Goal: Task Accomplishment & Management: Manage account settings

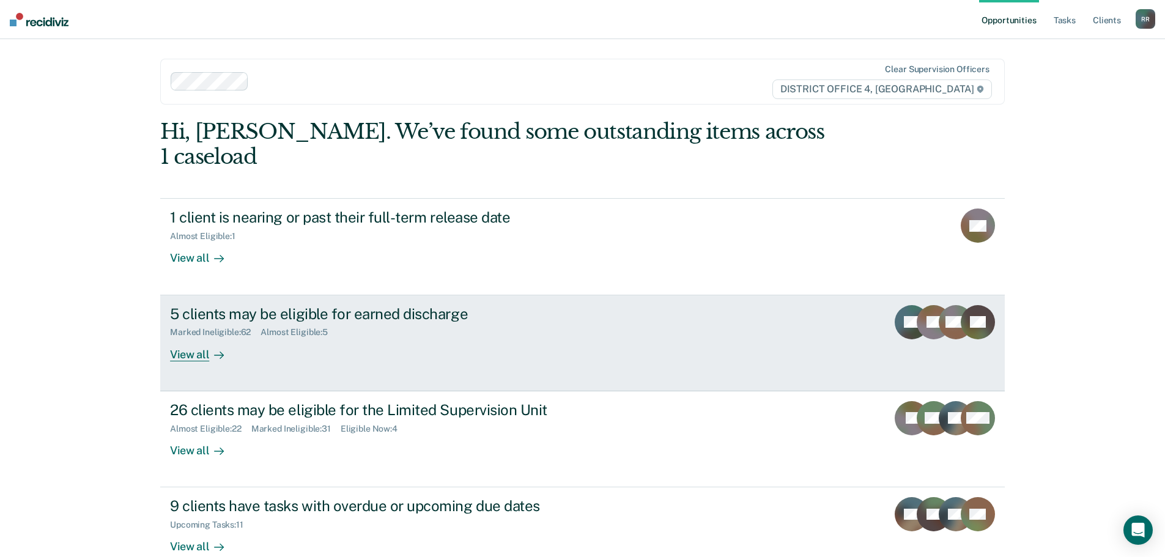
click at [201, 338] on div "View all" at bounding box center [204, 350] width 68 height 24
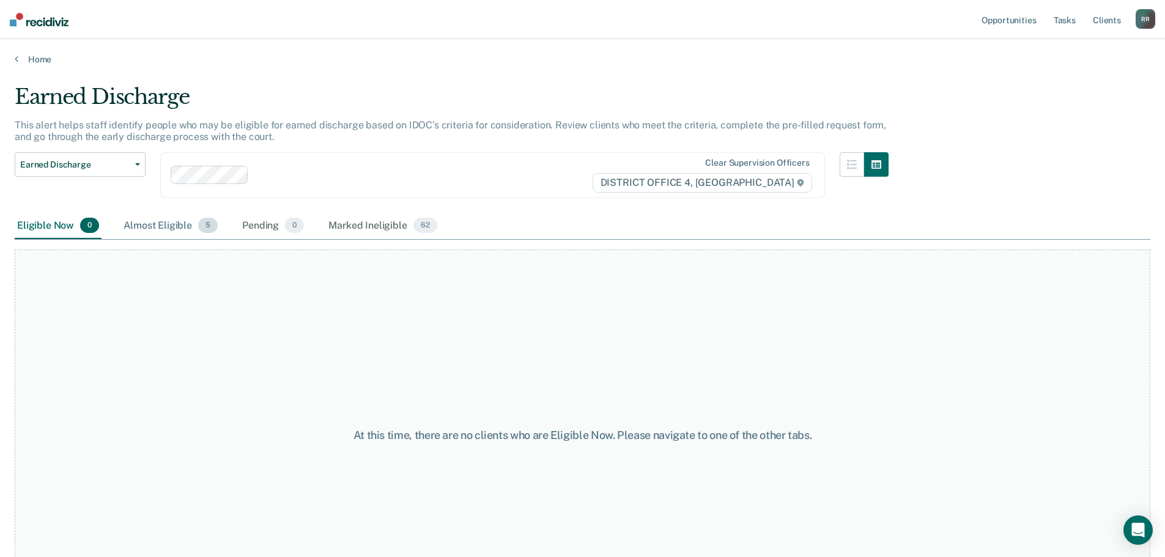
click at [185, 226] on div "Almost Eligible 5" at bounding box center [170, 226] width 99 height 27
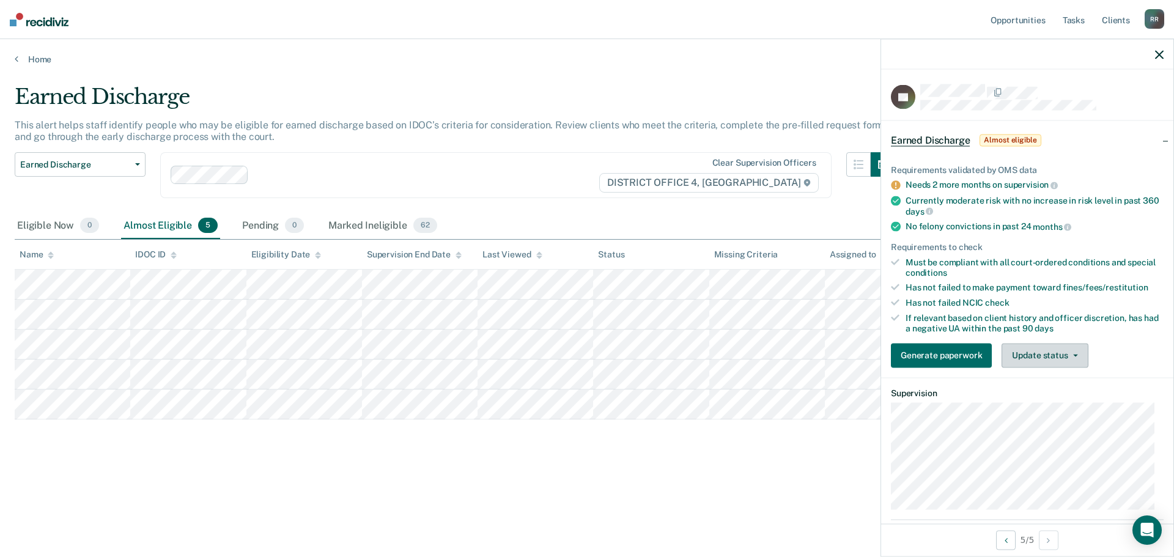
click at [1076, 353] on button "Update status" at bounding box center [1045, 355] width 86 height 24
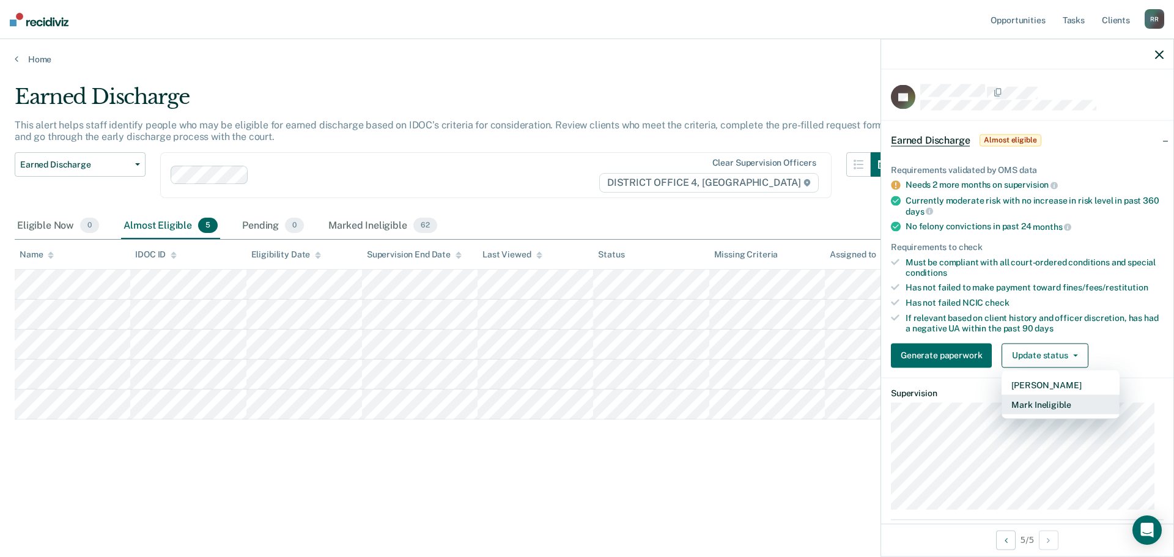
click at [1057, 406] on button "Mark Ineligible" at bounding box center [1061, 404] width 118 height 20
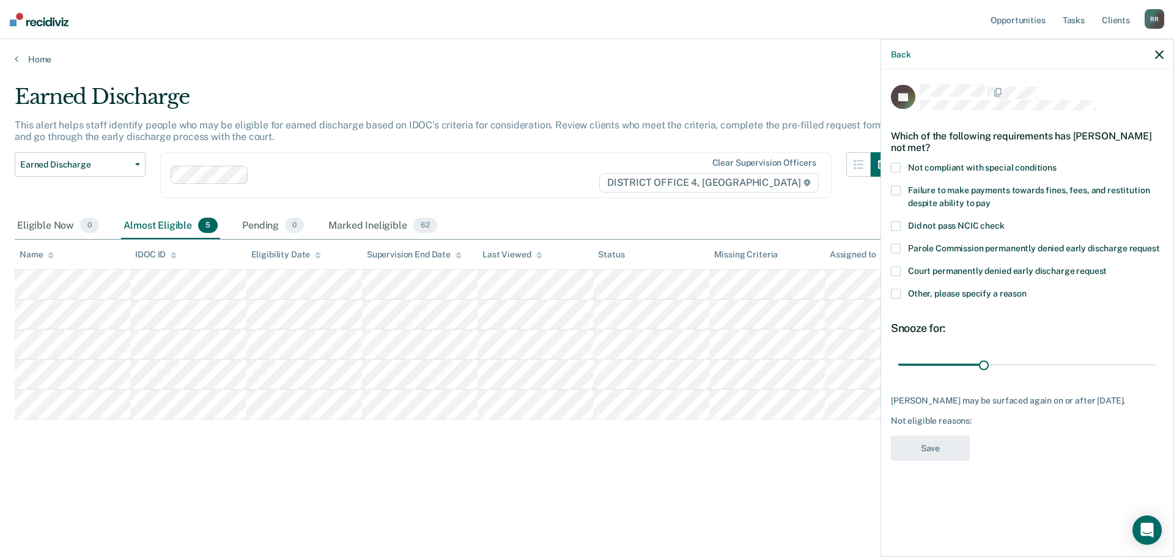
click at [899, 168] on span at bounding box center [896, 168] width 10 height 10
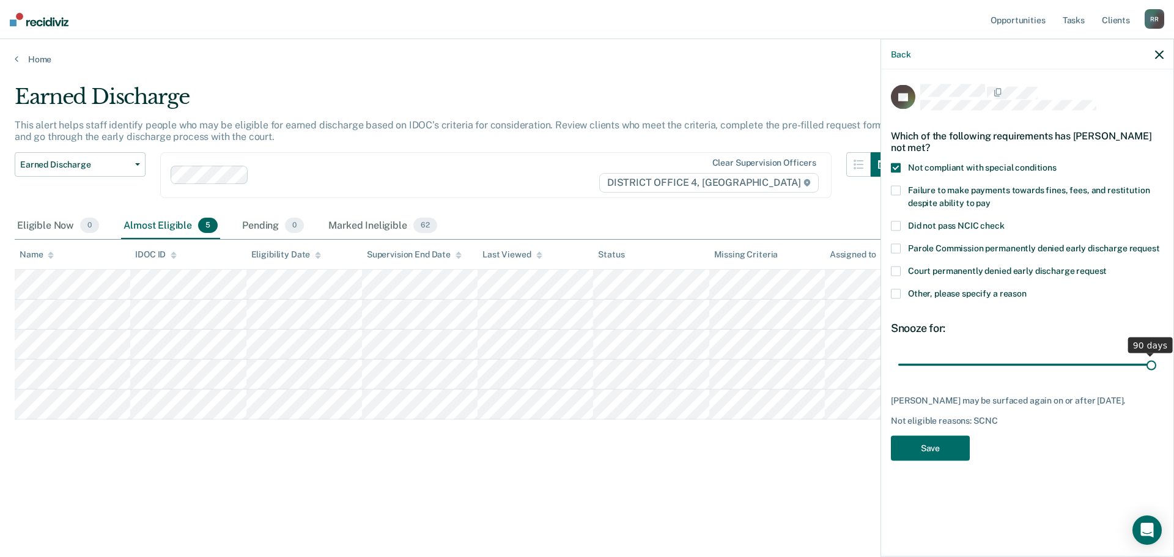
drag, startPoint x: 987, startPoint y: 366, endPoint x: 1173, endPoint y: 346, distance: 186.9
type input "90"
click at [1156, 354] on input "range" at bounding box center [1027, 364] width 258 height 21
click at [940, 441] on button "Save" at bounding box center [930, 448] width 79 height 25
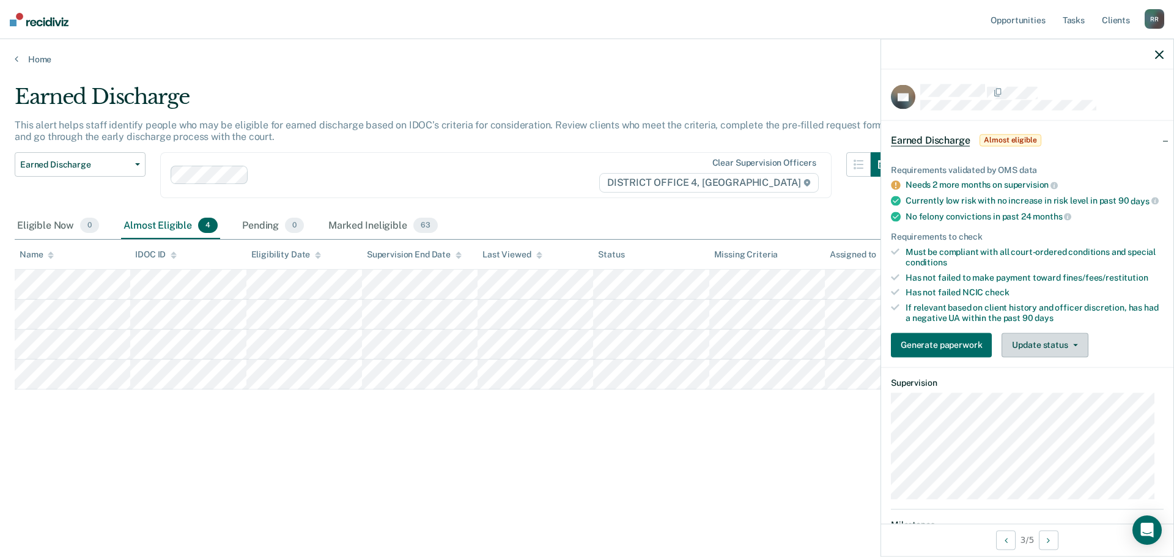
click at [1073, 356] on button "Update status" at bounding box center [1045, 345] width 86 height 24
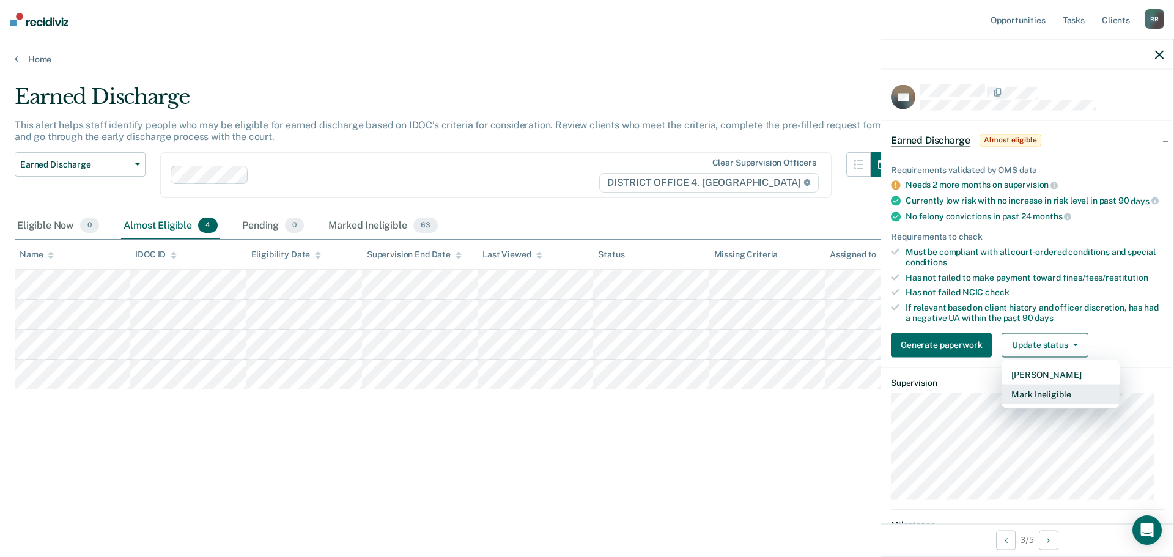
click at [1044, 404] on button "Mark Ineligible" at bounding box center [1061, 394] width 118 height 20
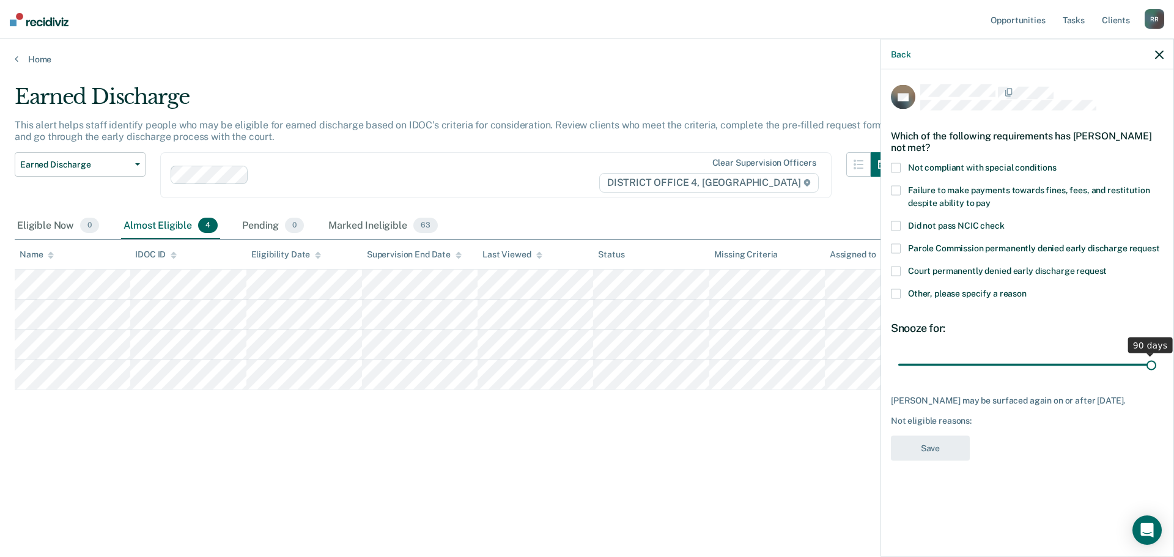
drag, startPoint x: 989, startPoint y: 363, endPoint x: 1173, endPoint y: 357, distance: 184.8
type input "90"
click at [1156, 357] on input "range" at bounding box center [1027, 364] width 258 height 21
click at [902, 295] on label "Other, please specify a reason" at bounding box center [1027, 295] width 273 height 13
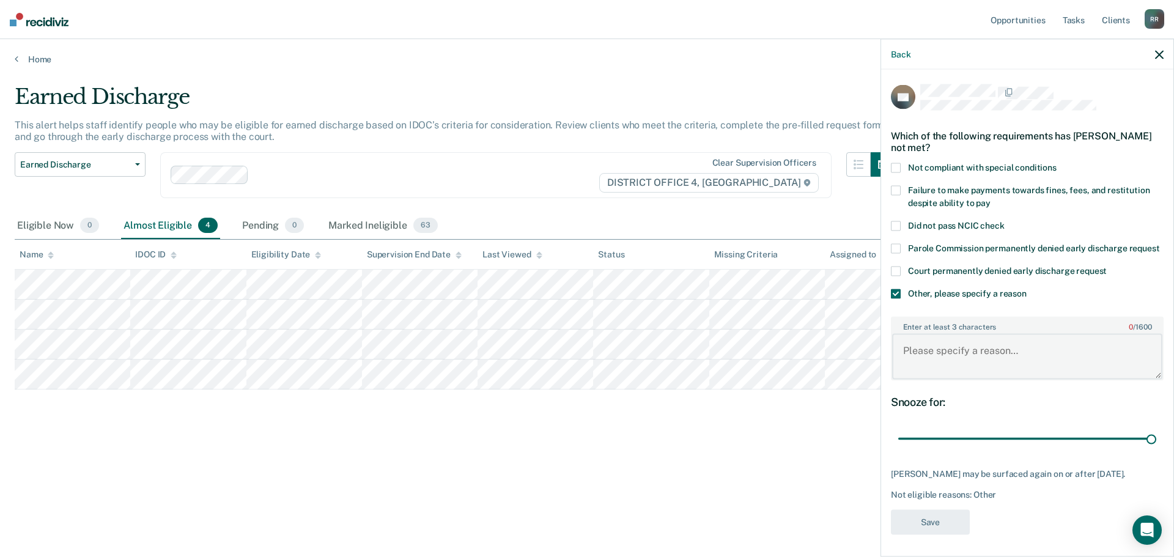
click at [953, 369] on textarea "Enter at least 3 characters 0 / 1600" at bounding box center [1027, 356] width 270 height 45
drag, startPoint x: 1073, startPoint y: 361, endPoint x: 895, endPoint y: 357, distance: 178.0
click at [895, 357] on textarea "Needs to do 1/2 their time to qualify" at bounding box center [1027, 356] width 270 height 45
type textarea "Needs to do 1/2 their time to qualify"
click at [953, 534] on button "Save" at bounding box center [930, 521] width 79 height 25
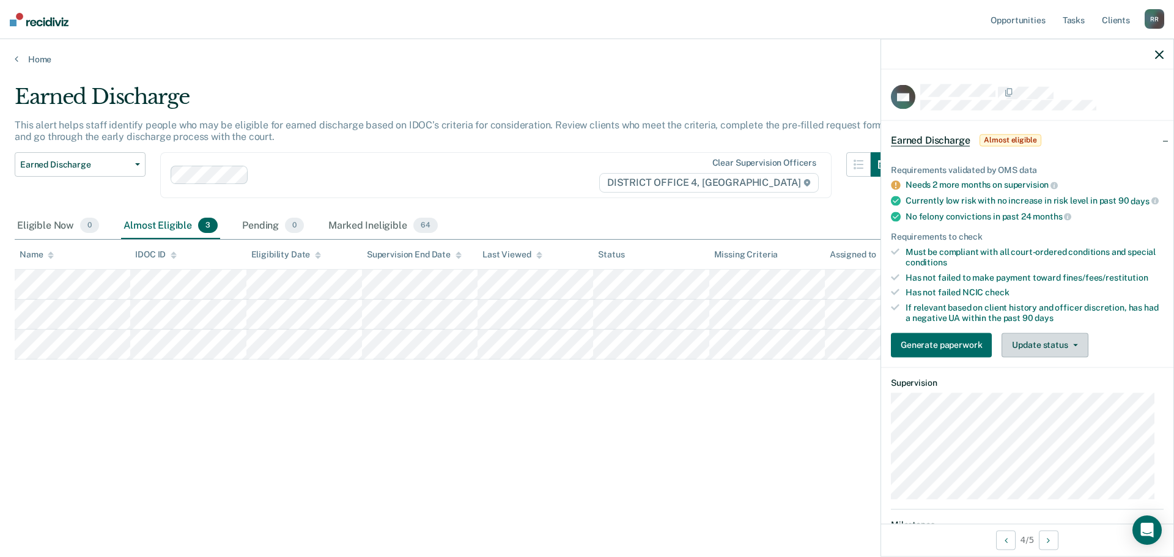
click at [1061, 357] on button "Update status" at bounding box center [1045, 345] width 86 height 24
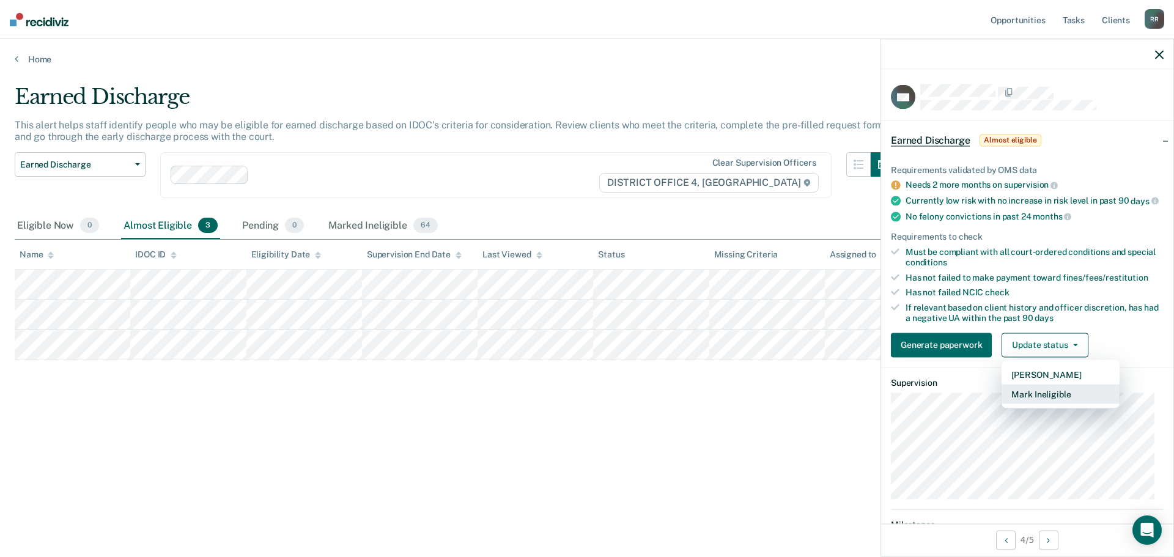
click at [1046, 404] on button "Mark Ineligible" at bounding box center [1061, 394] width 118 height 20
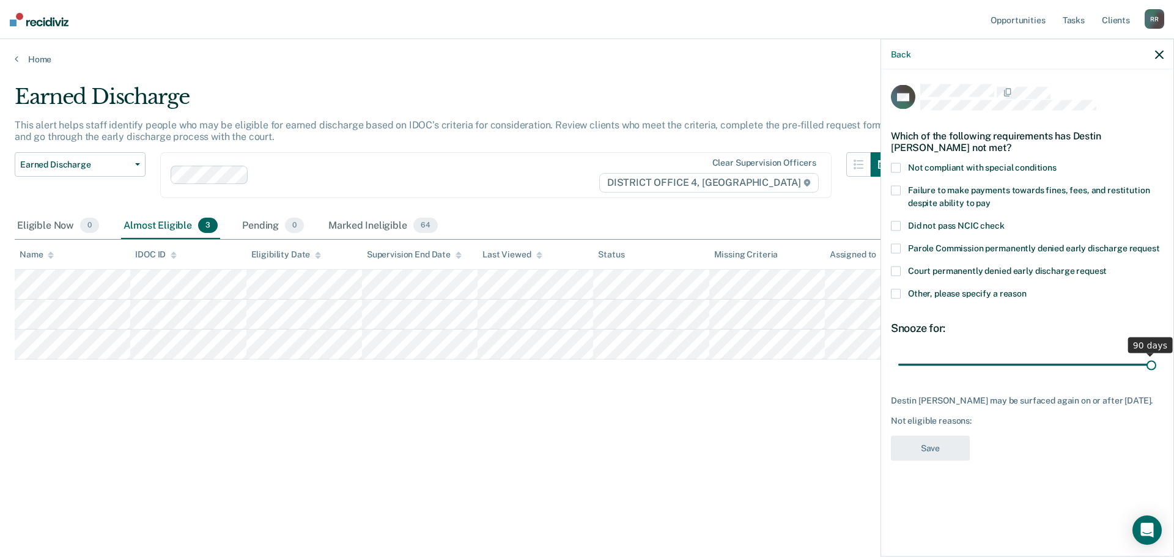
drag, startPoint x: 983, startPoint y: 364, endPoint x: 1173, endPoint y: 364, distance: 190.2
type input "90"
click at [1156, 364] on input "range" at bounding box center [1027, 364] width 258 height 21
click at [896, 292] on span at bounding box center [896, 294] width 10 height 10
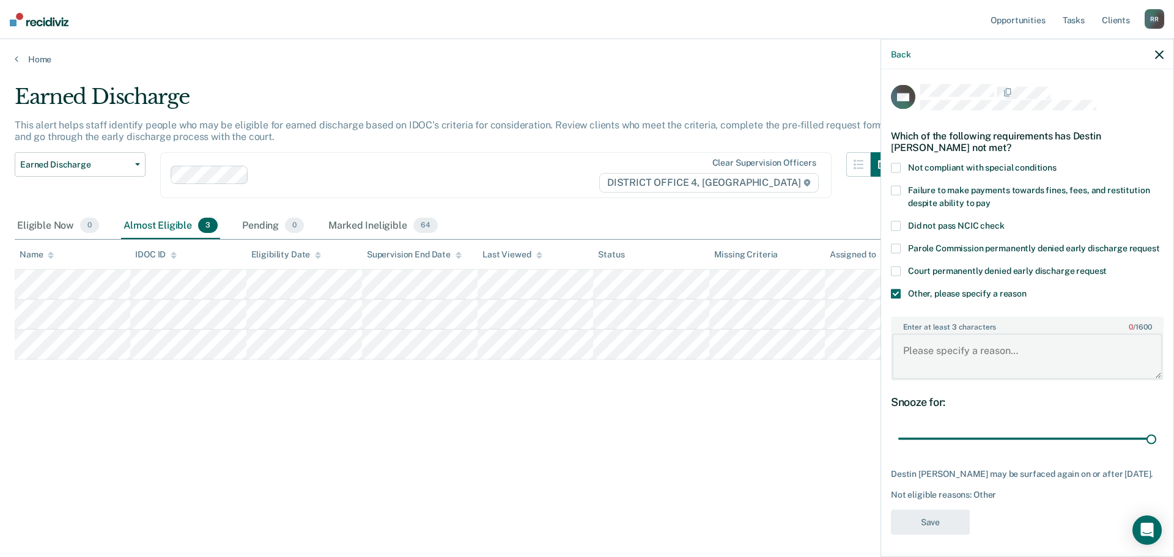
click at [937, 372] on textarea "Enter at least 3 characters 0 / 1600" at bounding box center [1027, 356] width 270 height 45
paste textarea "Needs to do 1/2 their time to qualify"
type textarea "Needs to do 1/2 their time to qualify"
click at [942, 534] on button "Save" at bounding box center [930, 521] width 79 height 25
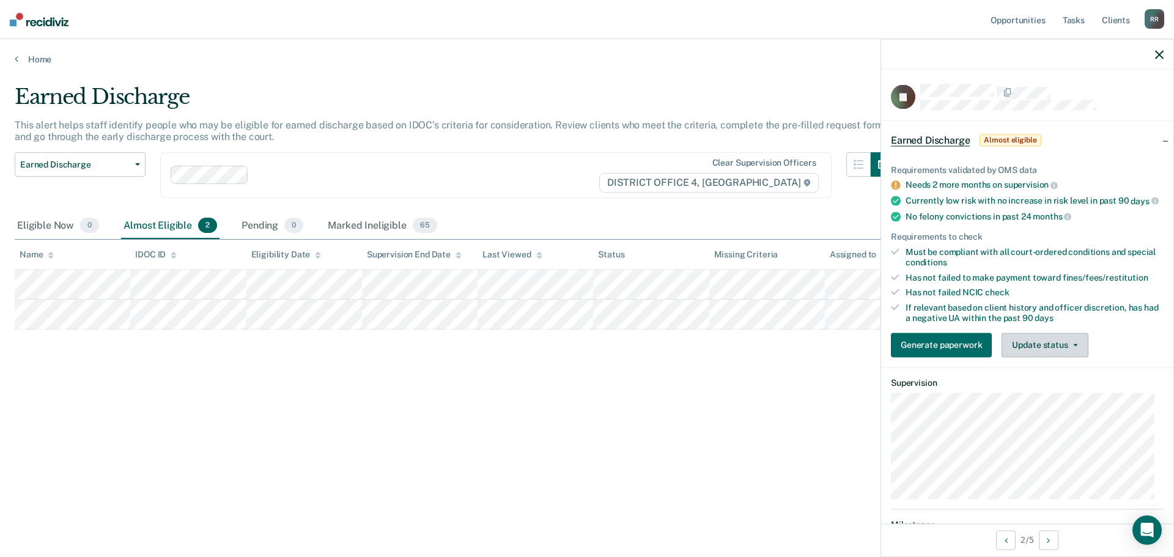
click at [1042, 356] on button "Update status" at bounding box center [1045, 345] width 86 height 24
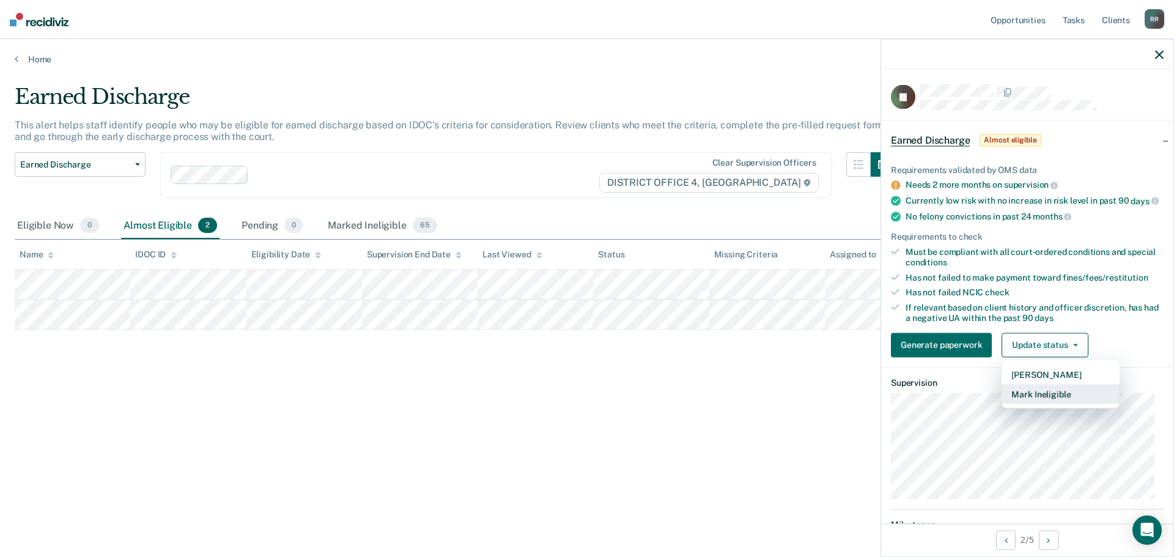
click at [1038, 404] on button "Mark Ineligible" at bounding box center [1061, 394] width 118 height 20
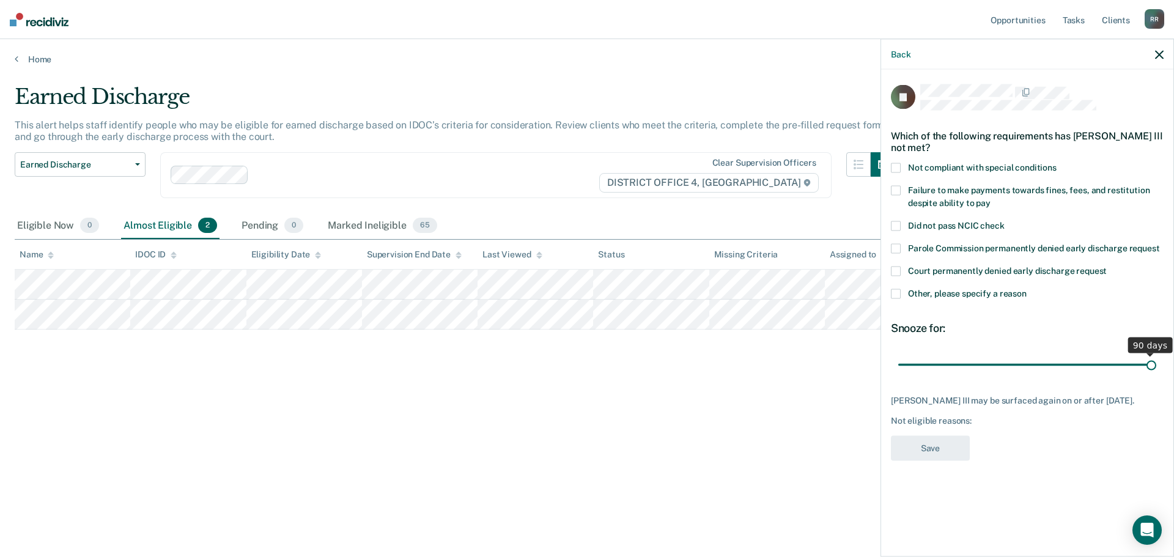
drag, startPoint x: 985, startPoint y: 367, endPoint x: 1173, endPoint y: 357, distance: 188.6
type input "90"
click at [1156, 357] on input "range" at bounding box center [1027, 364] width 258 height 21
click at [896, 295] on span at bounding box center [896, 294] width 10 height 10
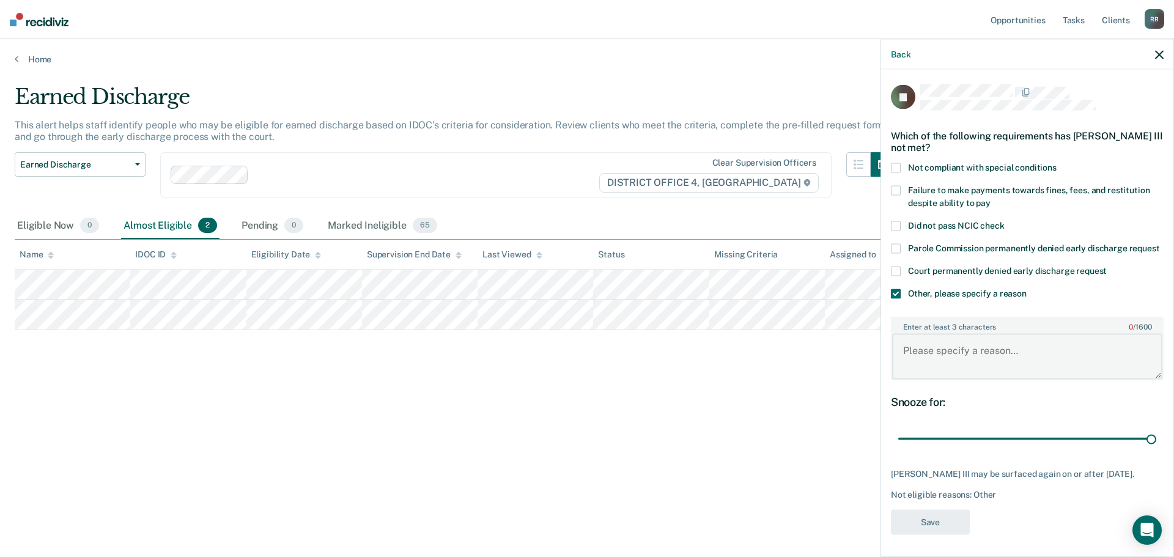
click at [926, 379] on textarea "Enter at least 3 characters 0 / 1600" at bounding box center [1027, 356] width 270 height 45
paste textarea "Needs to do 1/2 their time to qualify"
type textarea "Needs to do 1/2 their time to qualify"
click at [934, 534] on button "Save" at bounding box center [930, 521] width 79 height 25
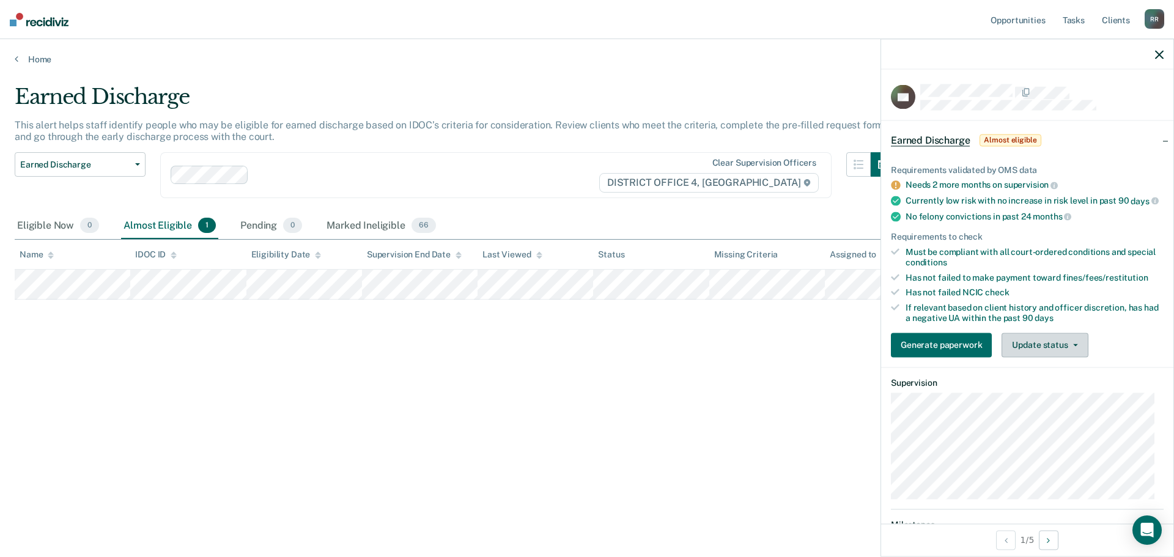
click at [1077, 352] on button "Update status" at bounding box center [1045, 345] width 86 height 24
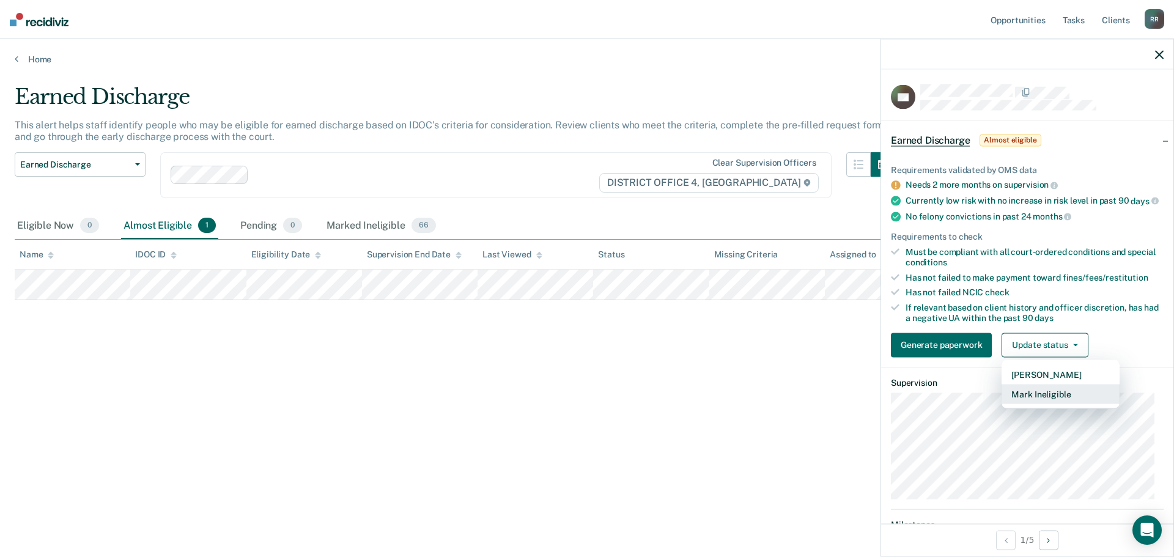
click at [1040, 404] on button "Mark Ineligible" at bounding box center [1061, 394] width 118 height 20
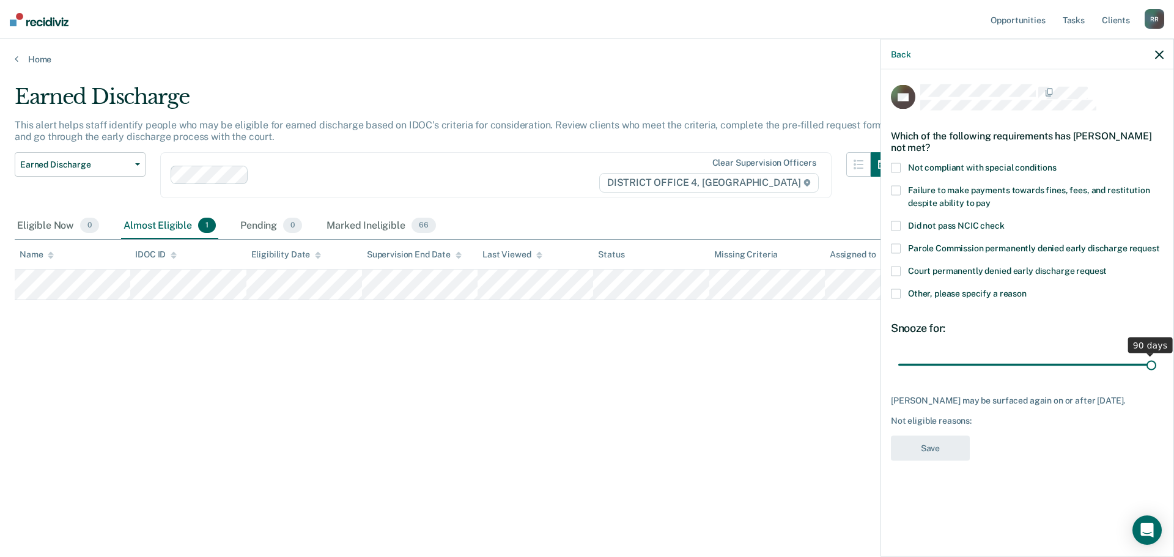
drag, startPoint x: 986, startPoint y: 364, endPoint x: 1173, endPoint y: 371, distance: 187.2
type input "90"
click at [1156, 371] on input "range" at bounding box center [1027, 364] width 258 height 21
click at [899, 298] on label "Other, please specify a reason" at bounding box center [1027, 295] width 273 height 13
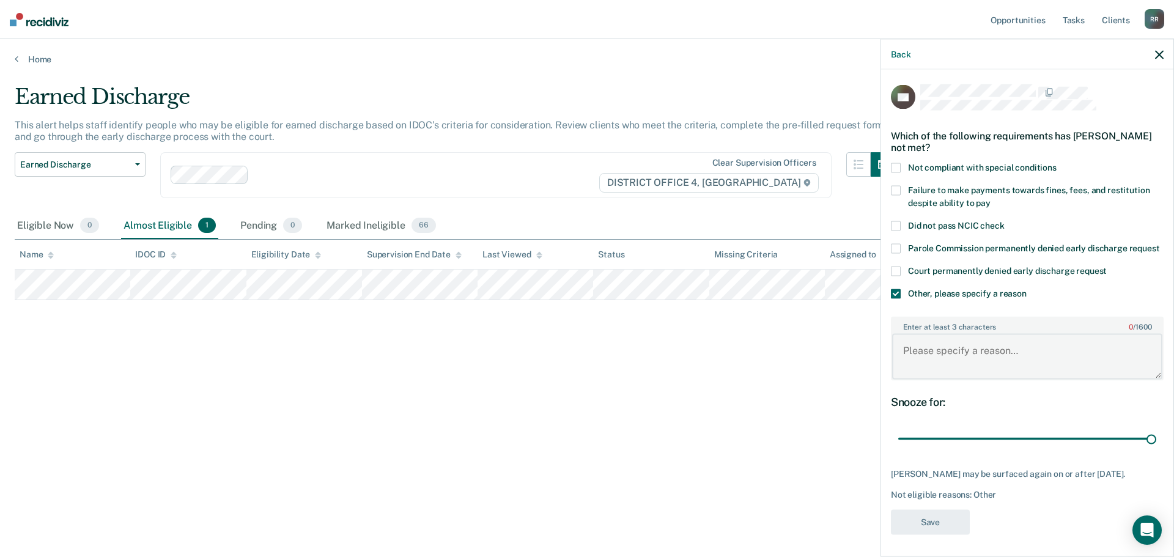
click at [931, 360] on textarea "Enter at least 3 characters 0 / 1600" at bounding box center [1027, 356] width 270 height 45
paste textarea "Needs to do 1/2 their time to qualify"
type textarea "Needs to do 1/2 their time to qualify"
click at [925, 534] on button "Save" at bounding box center [930, 521] width 79 height 25
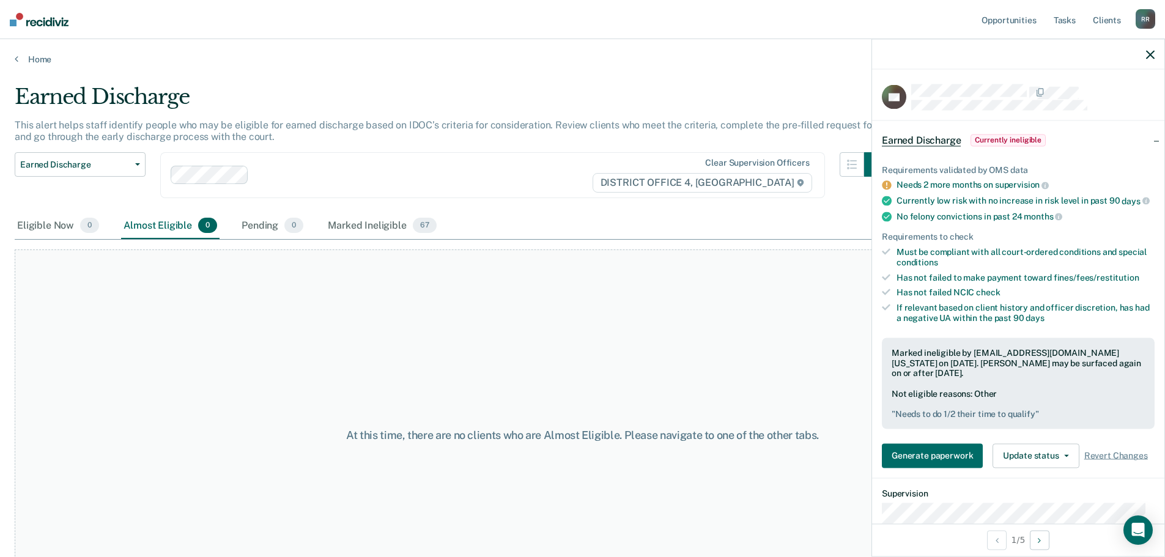
click at [1145, 54] on div at bounding box center [1018, 54] width 292 height 31
click at [1150, 54] on icon "button" at bounding box center [1150, 54] width 9 height 9
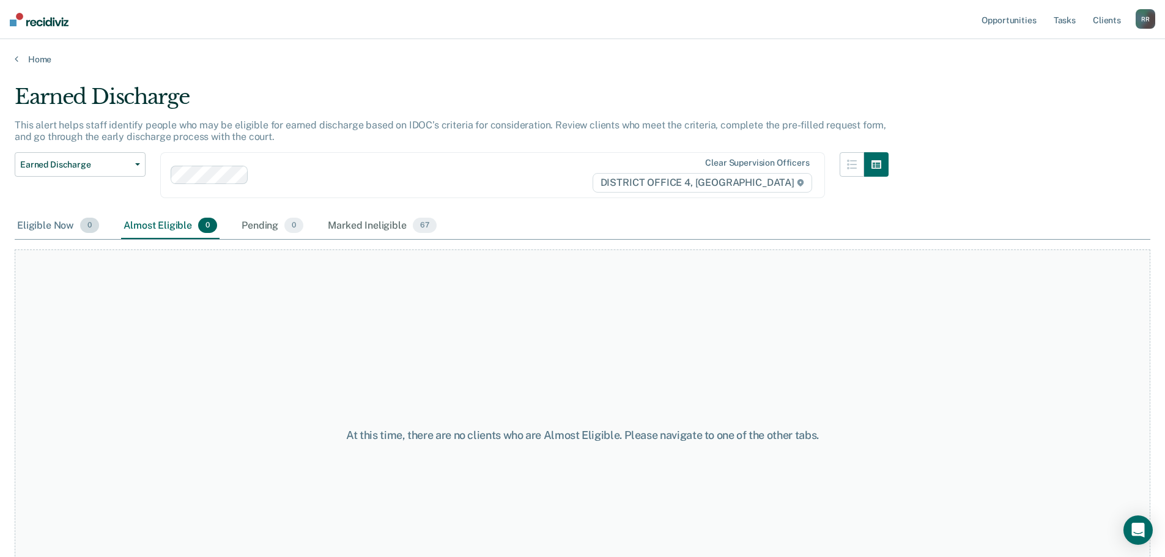
click at [43, 230] on div "Eligible Now 0" at bounding box center [58, 226] width 87 height 27
click at [20, 56] on link "Home" at bounding box center [582, 59] width 1135 height 11
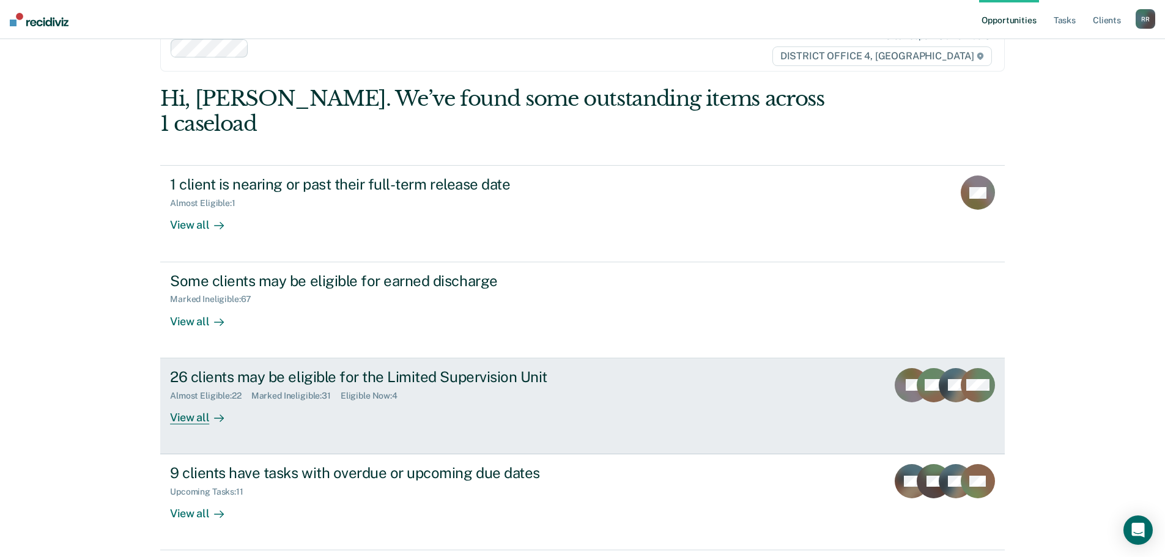
scroll to position [50, 0]
